Goal: Task Accomplishment & Management: Manage account settings

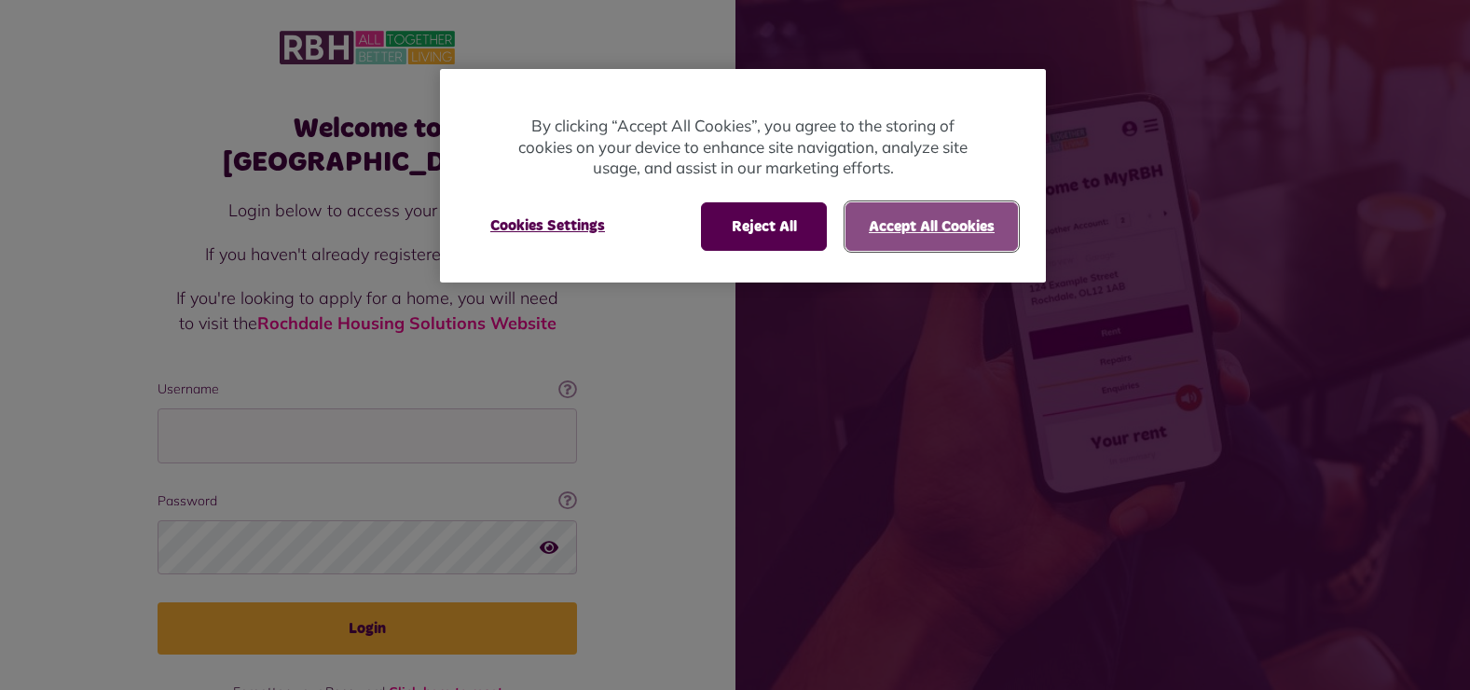
click at [890, 229] on button "Accept All Cookies" at bounding box center [932, 226] width 172 height 48
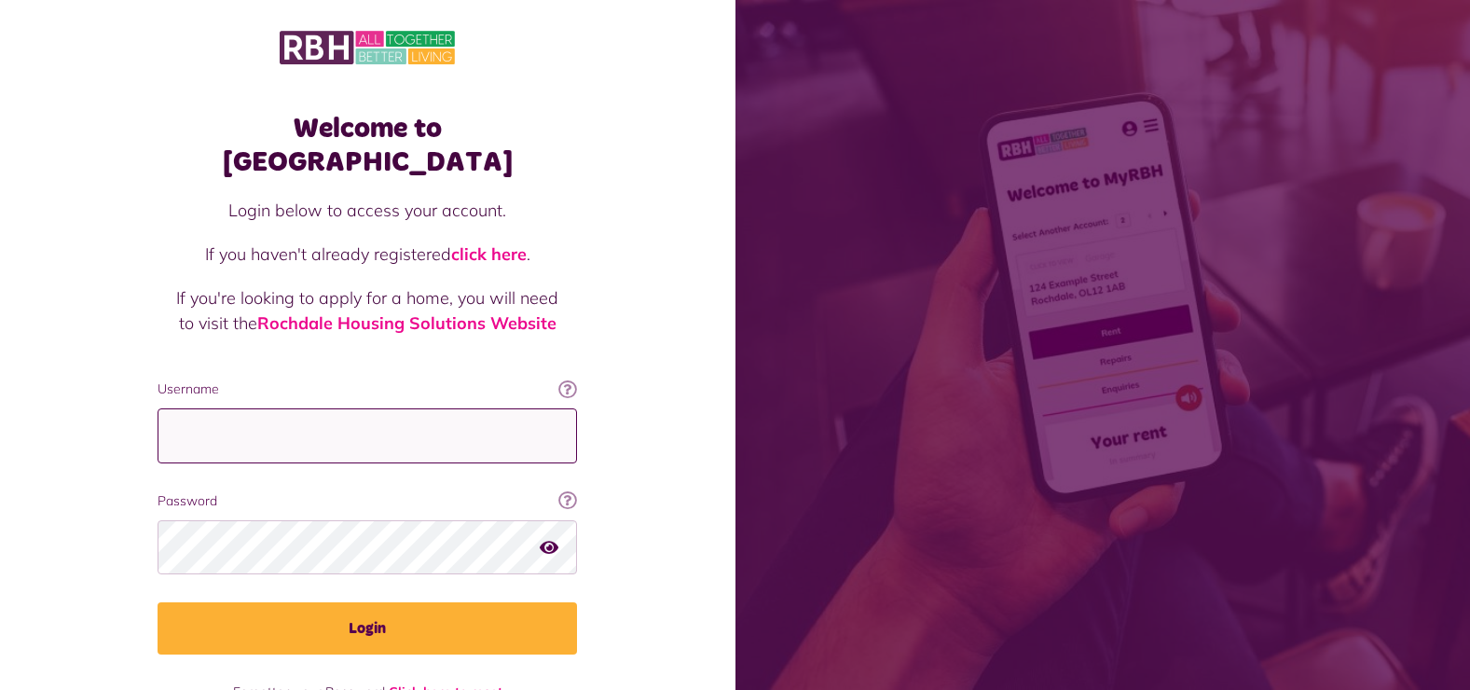
click at [387, 408] on input "Username" at bounding box center [368, 435] width 420 height 55
type input "**********"
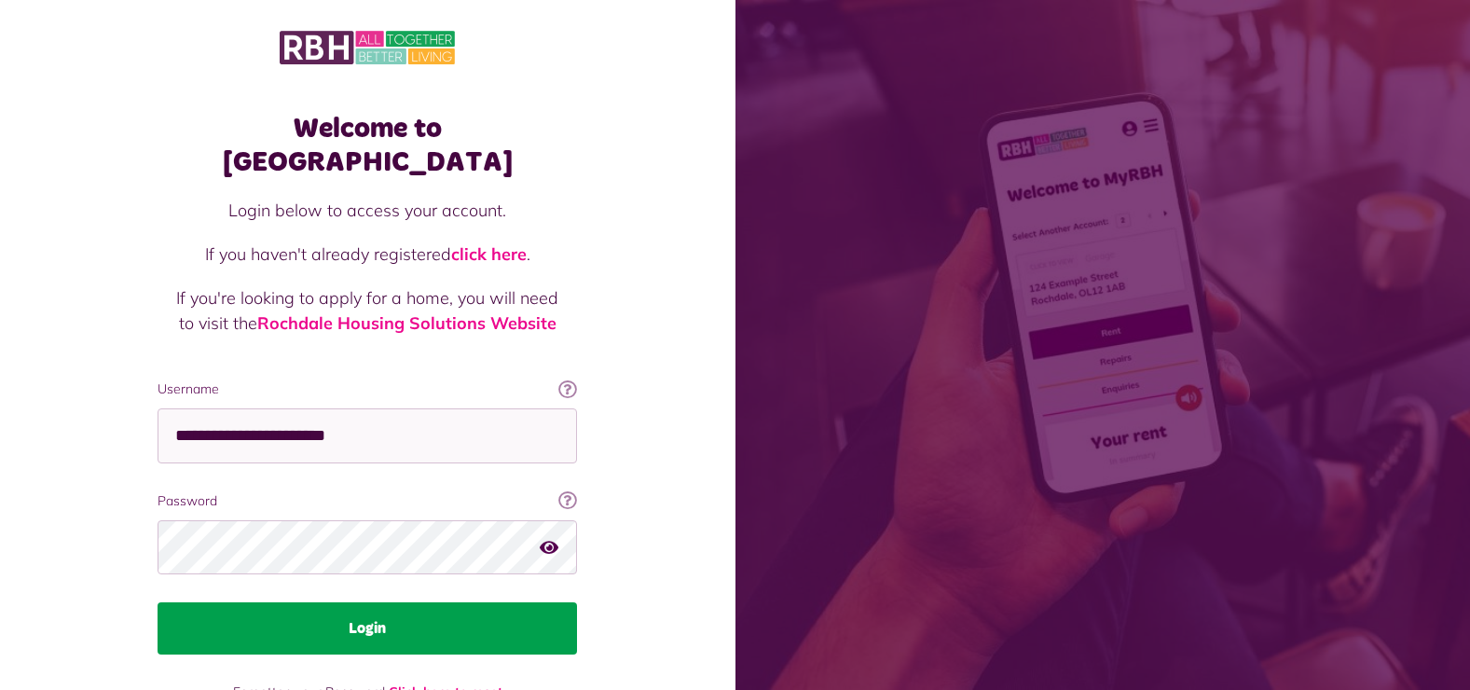
click at [416, 602] on button "Login" at bounding box center [368, 628] width 420 height 52
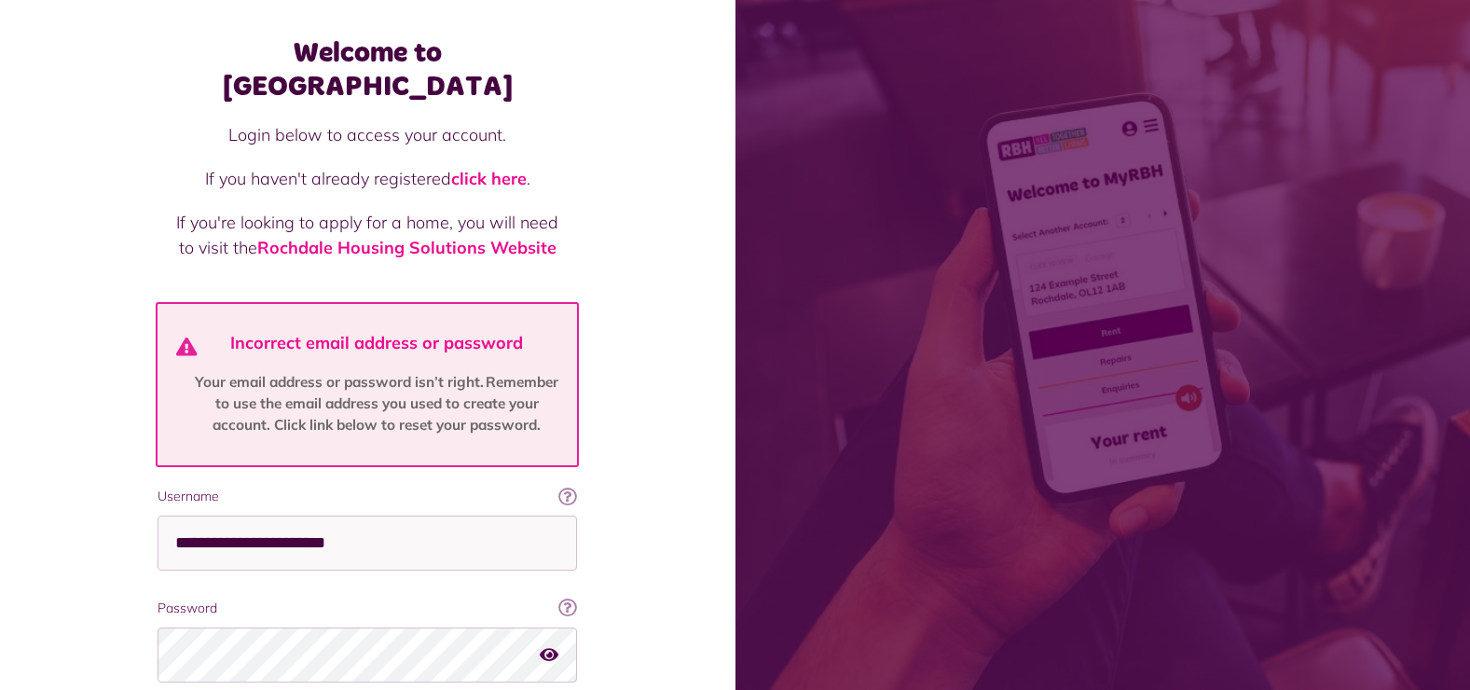
scroll to position [186, 0]
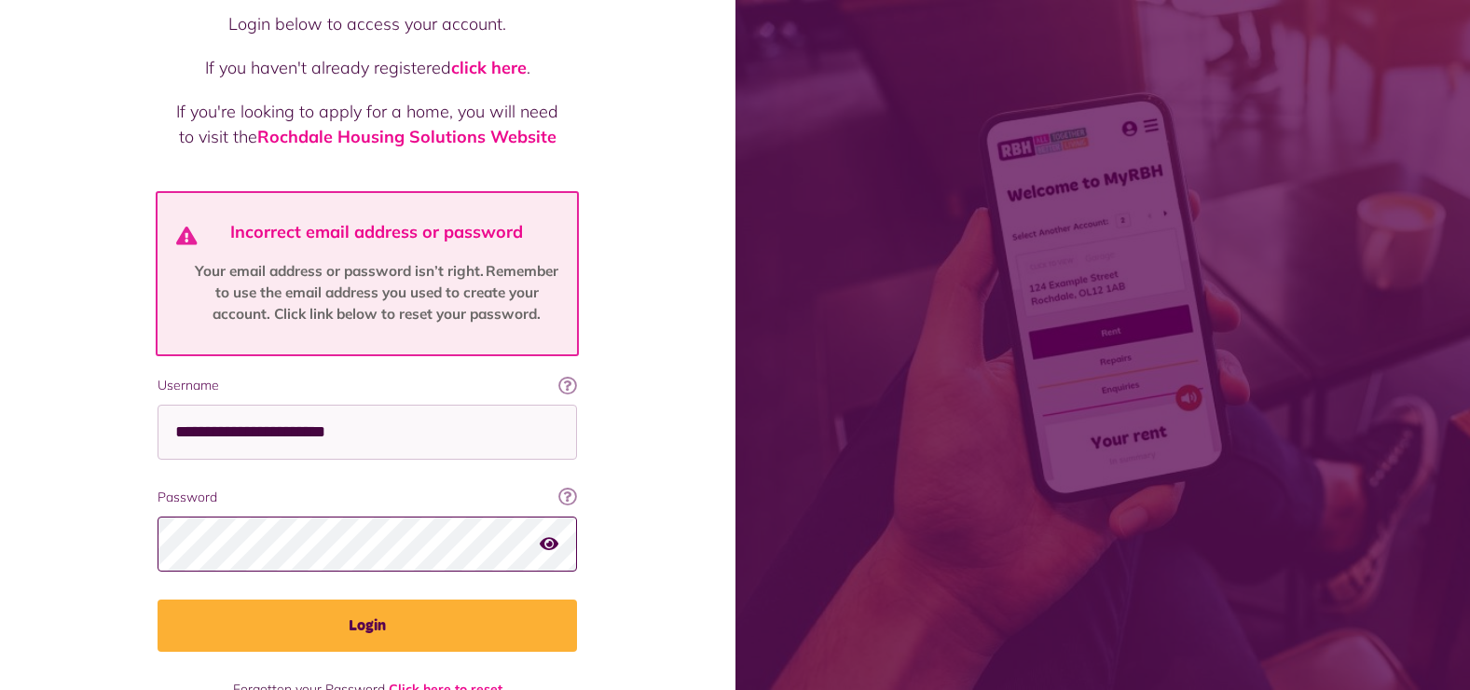
click at [158, 599] on button "Login" at bounding box center [368, 625] width 420 height 52
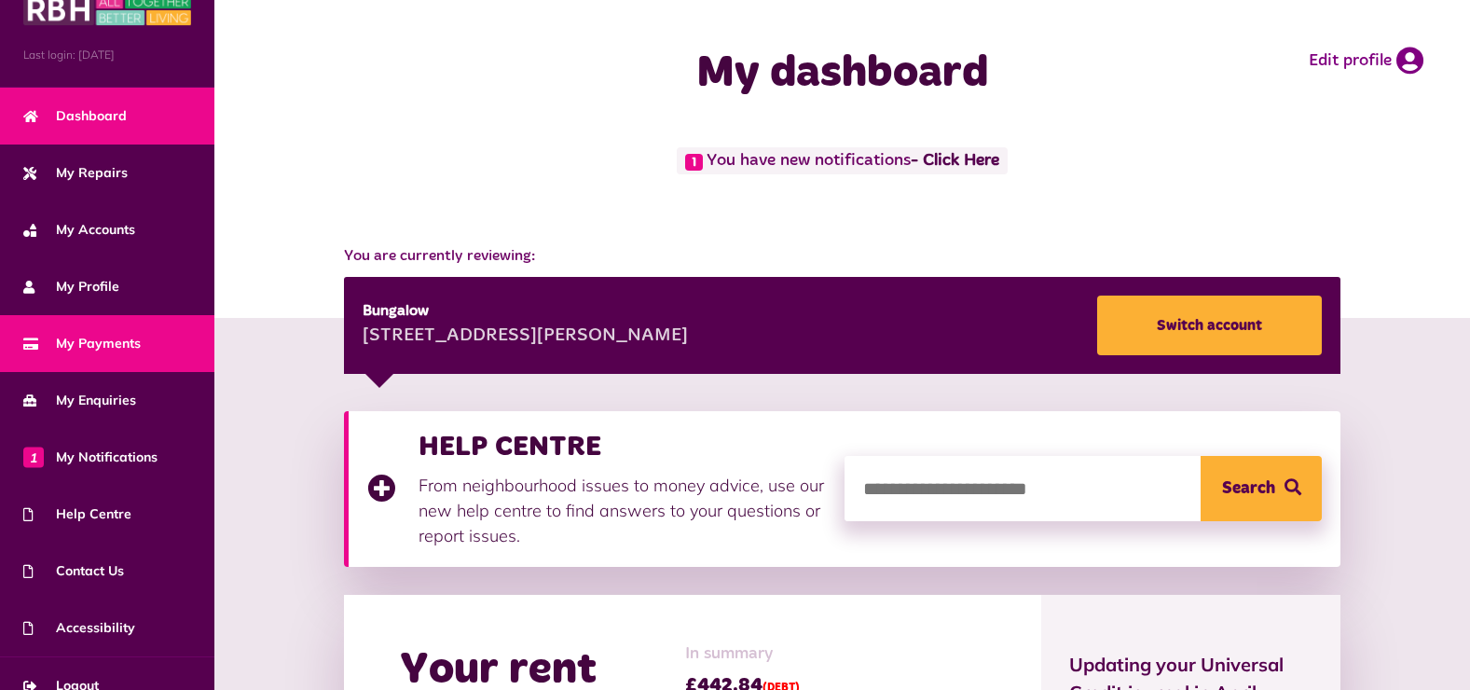
scroll to position [64, 0]
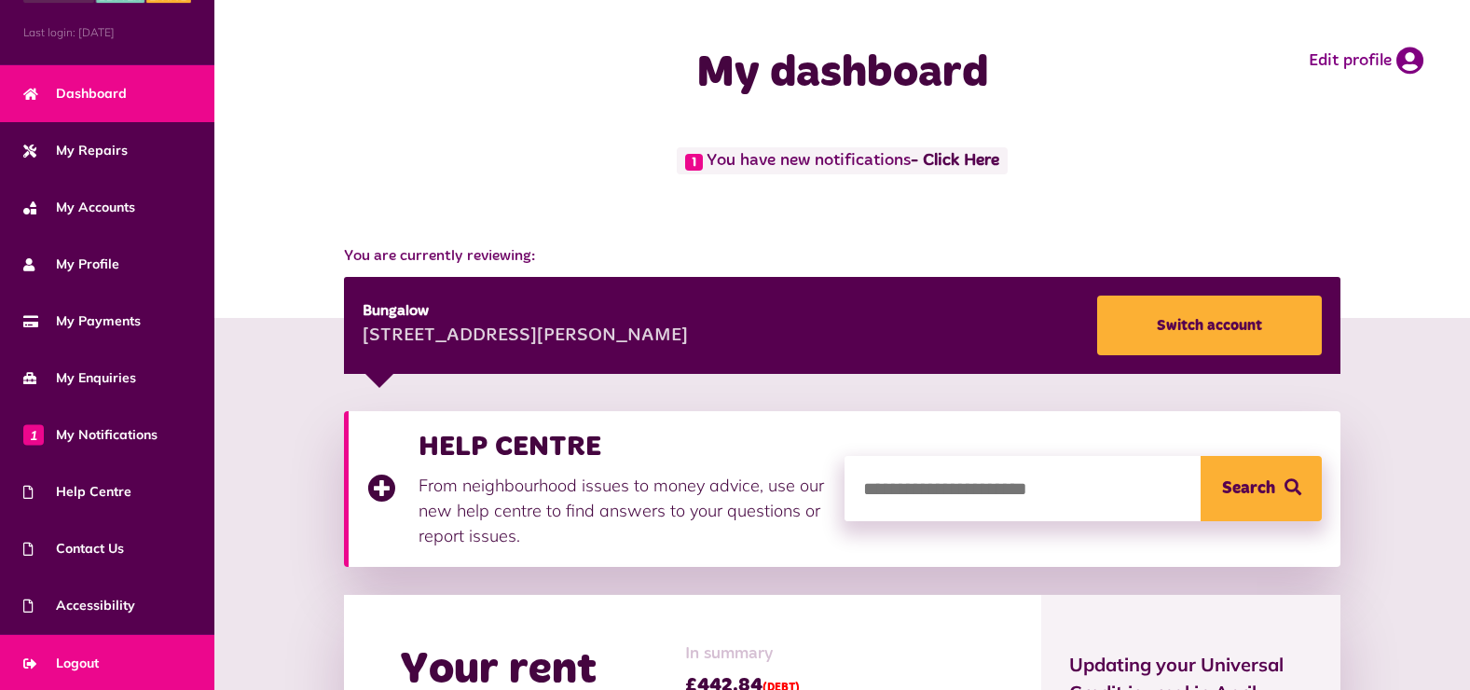
click at [99, 639] on link "Logout" at bounding box center [107, 663] width 214 height 57
